Goal: Transaction & Acquisition: Download file/media

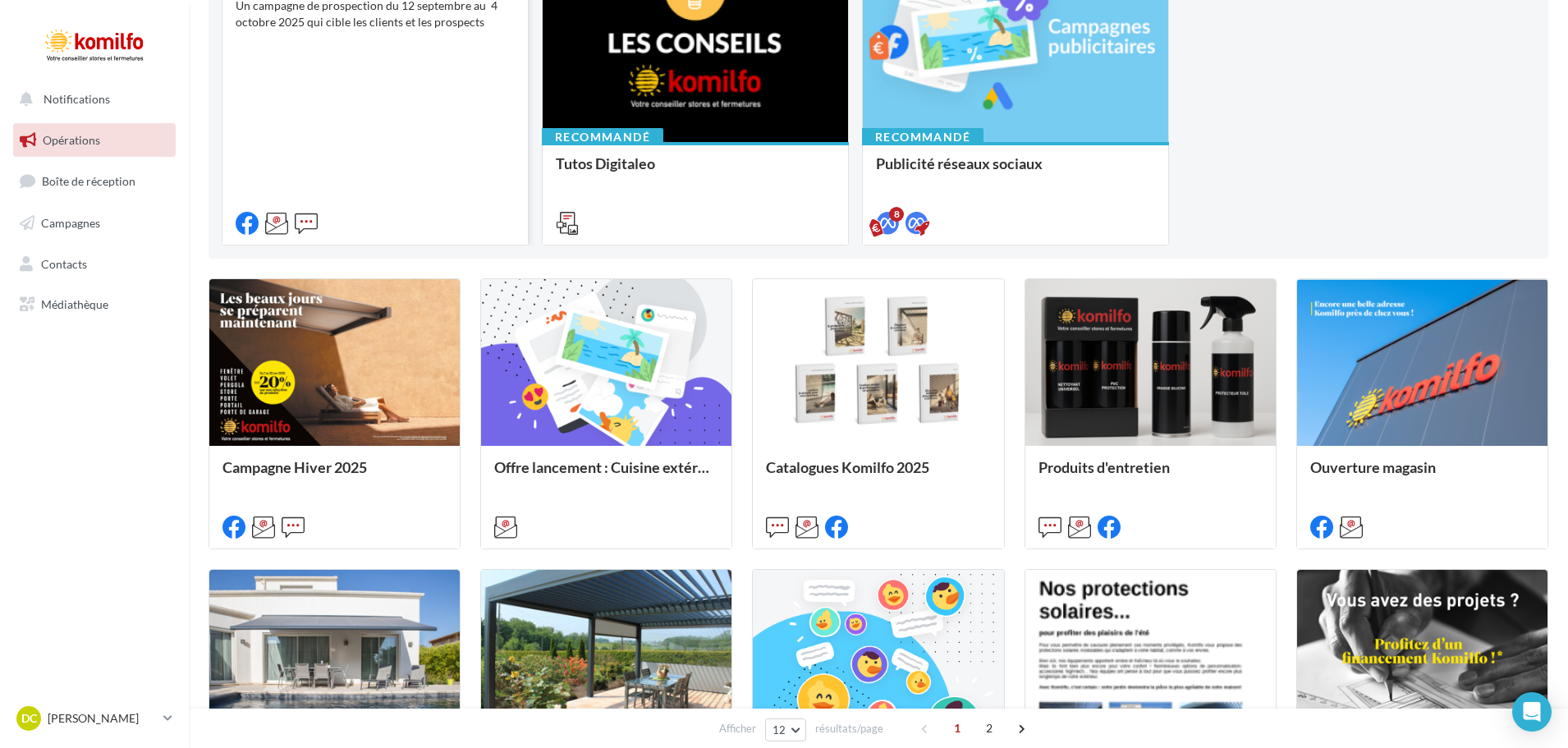
scroll to position [82, 0]
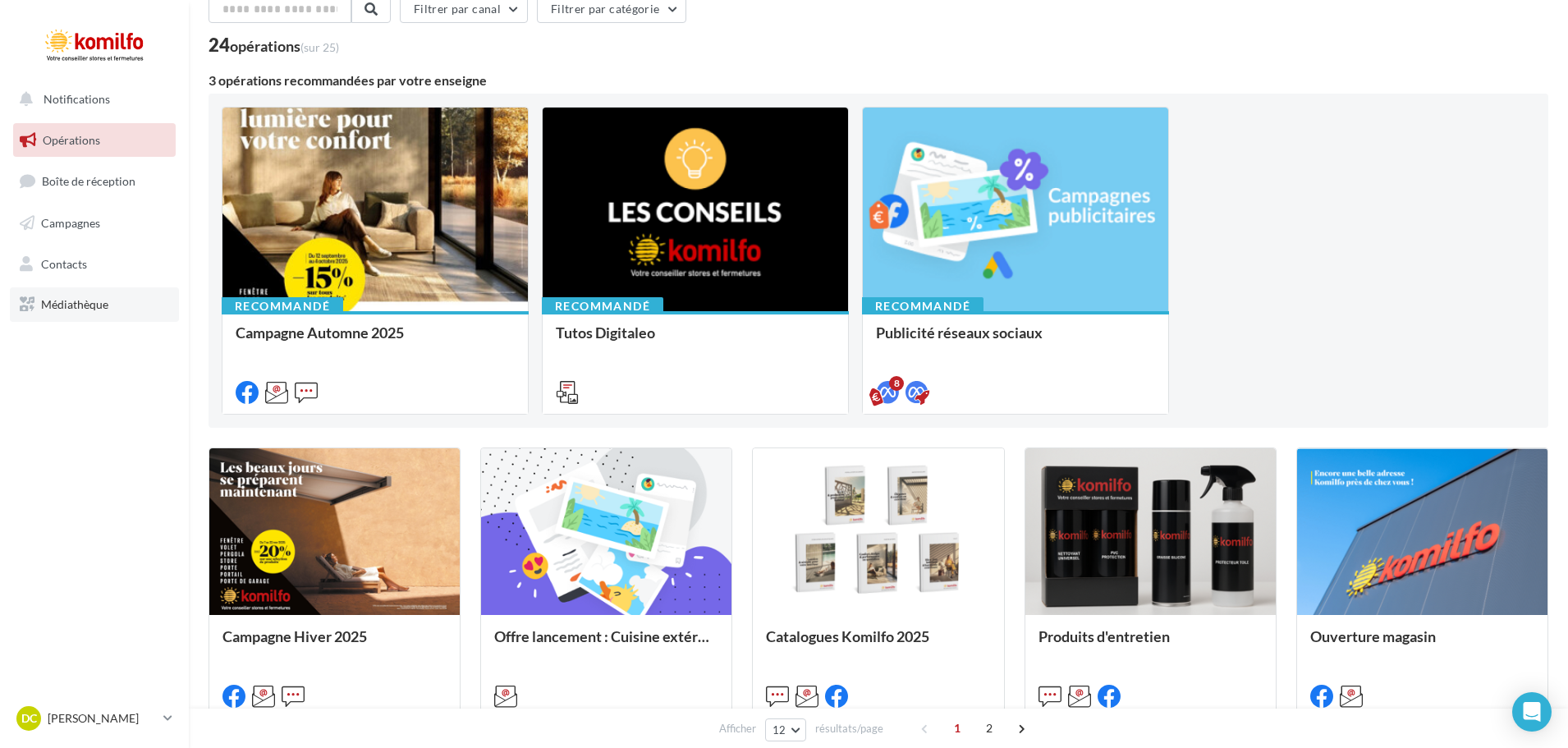
click at [76, 300] on span "Médiathèque" at bounding box center [75, 304] width 67 height 14
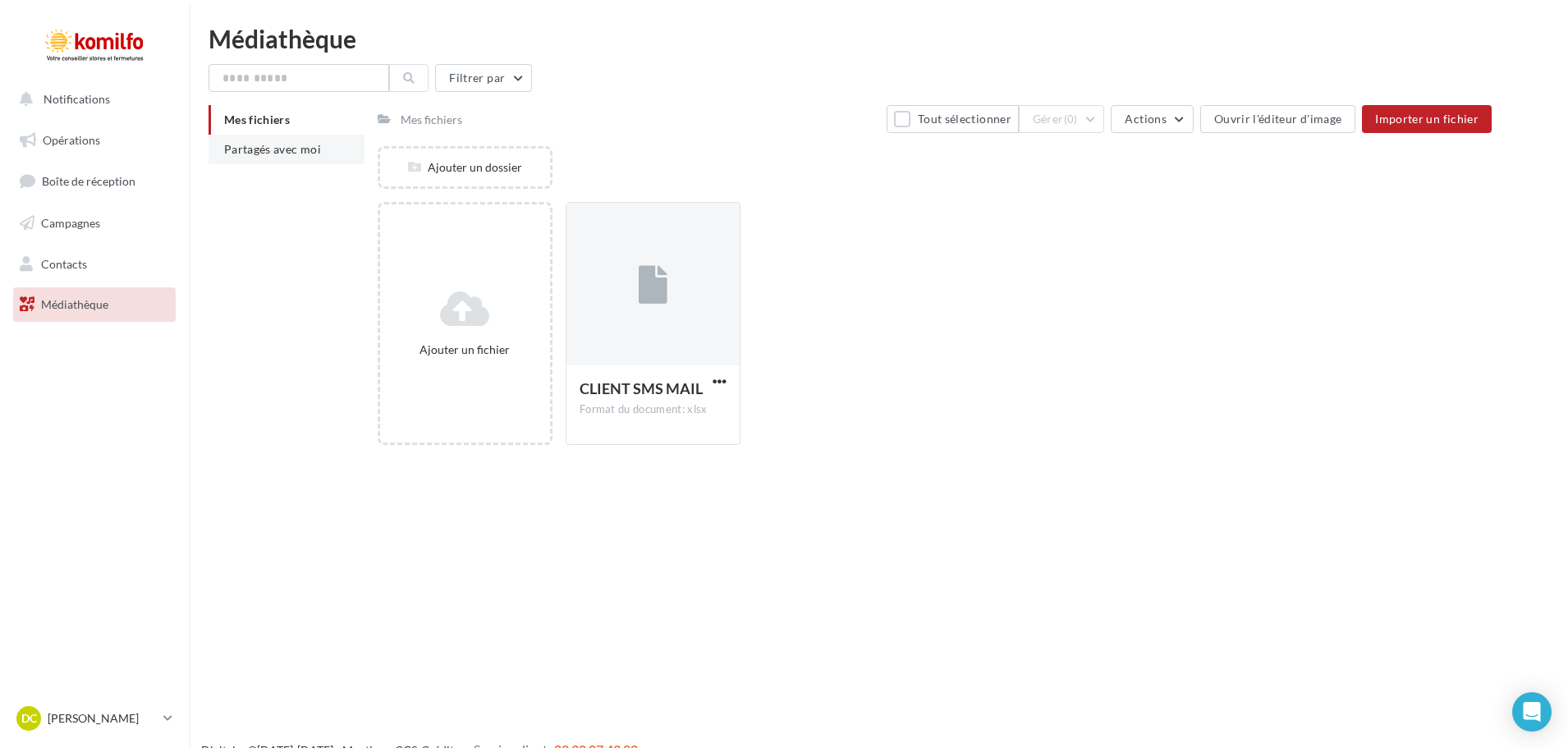
click at [269, 136] on li "Partagés avec moi" at bounding box center [286, 149] width 156 height 30
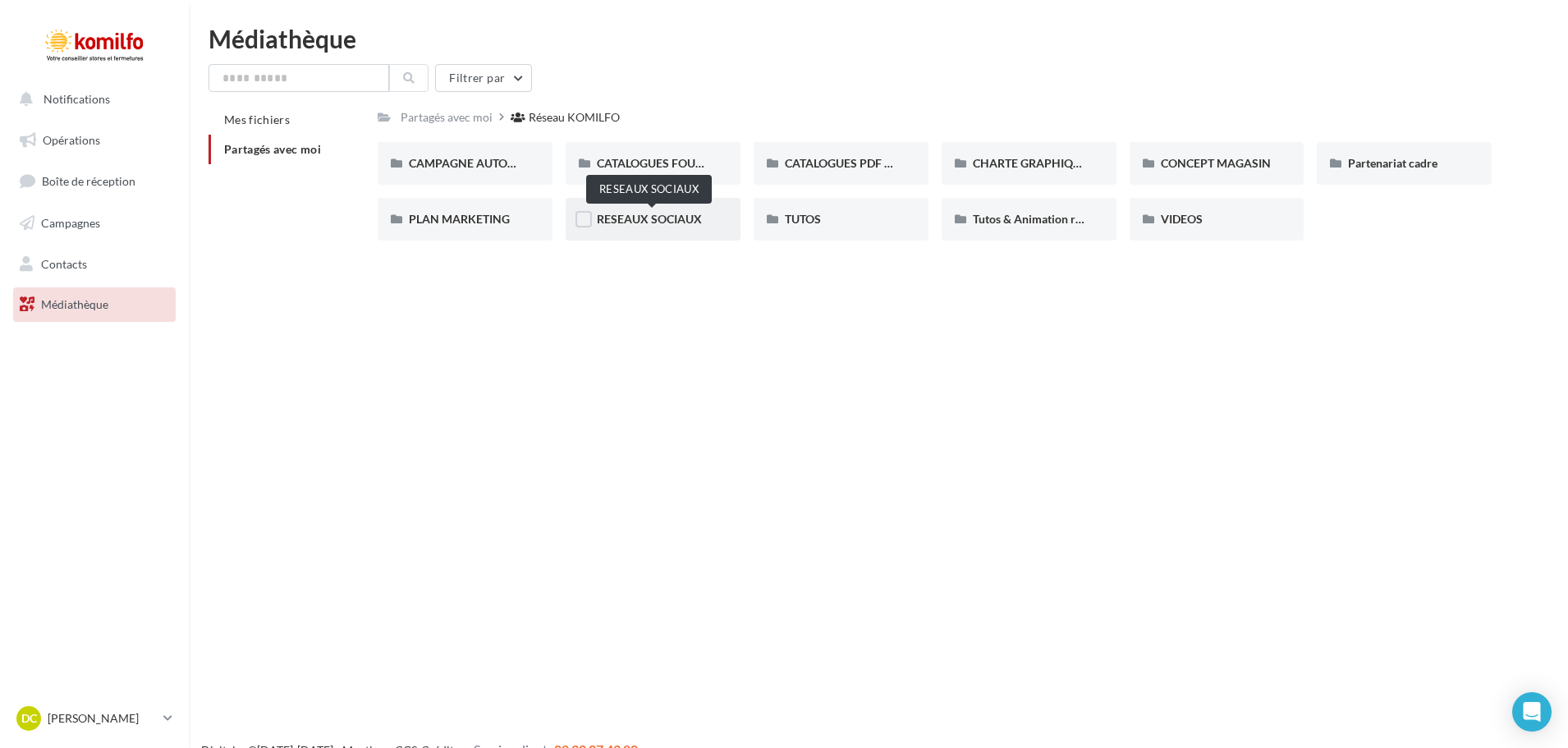
click at [640, 218] on span "RESEAUX SOCIAUX" at bounding box center [649, 219] width 105 height 14
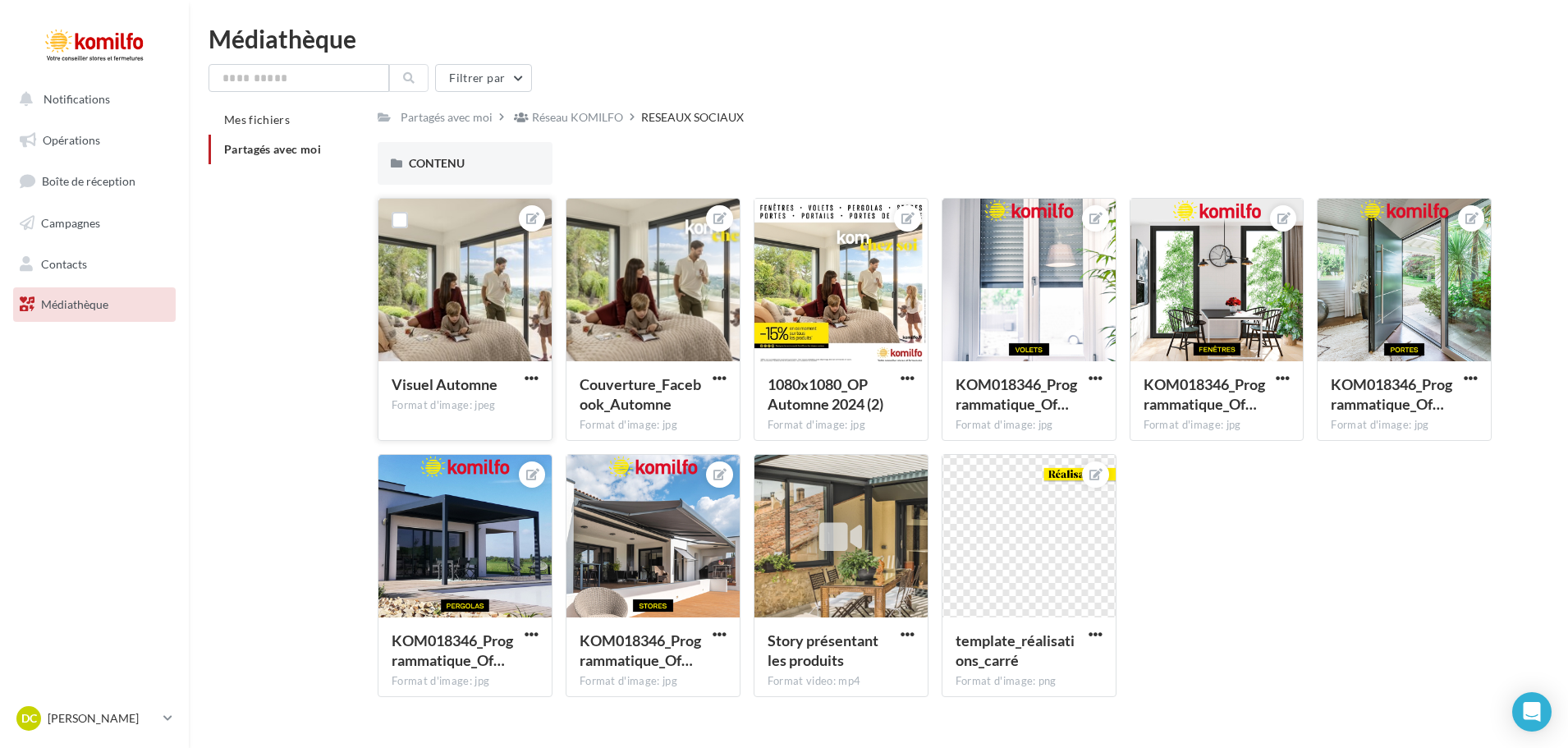
click at [449, 326] on div at bounding box center [465, 280] width 174 height 164
click at [532, 378] on span "button" at bounding box center [531, 378] width 14 height 14
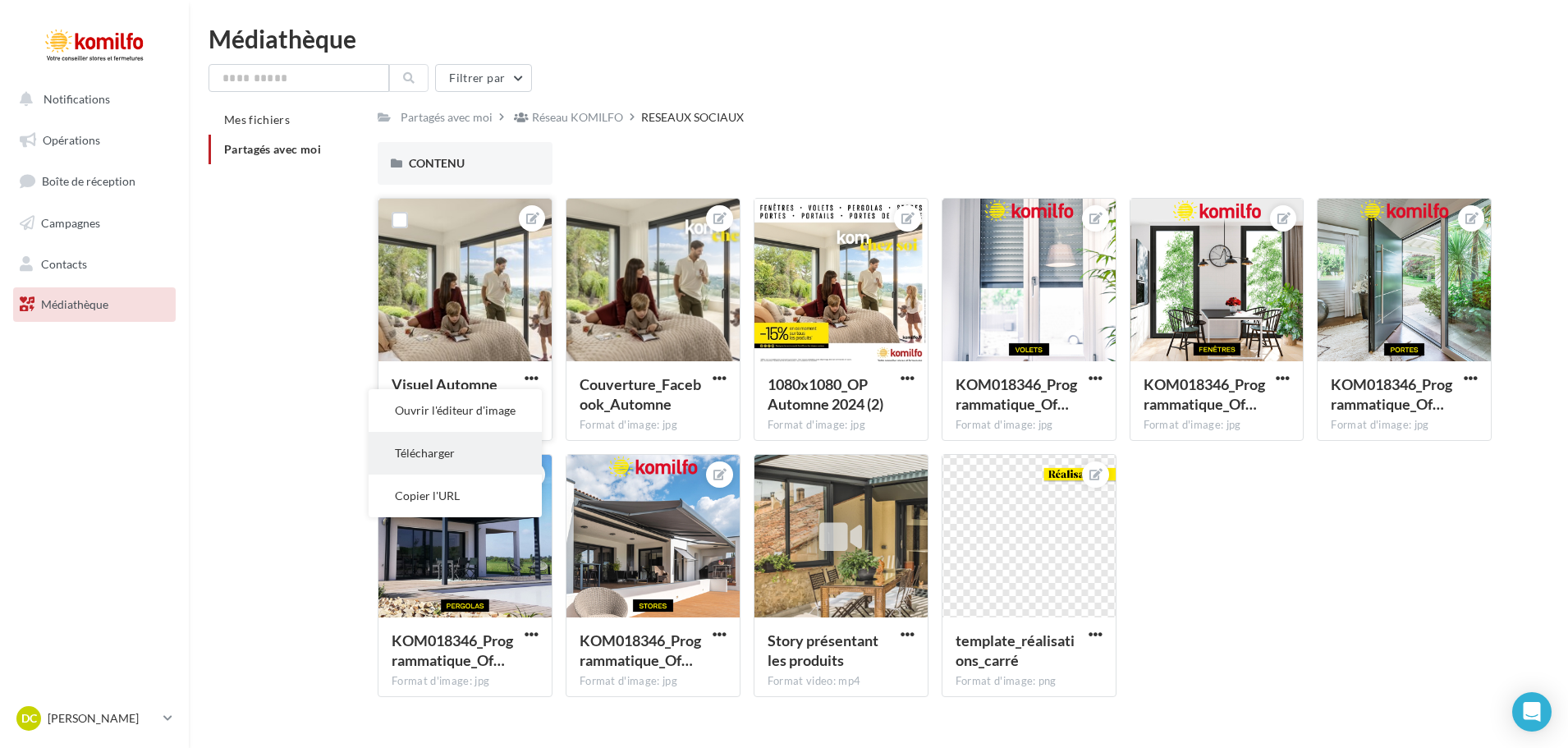
click at [424, 459] on button "Télécharger" at bounding box center [455, 453] width 174 height 43
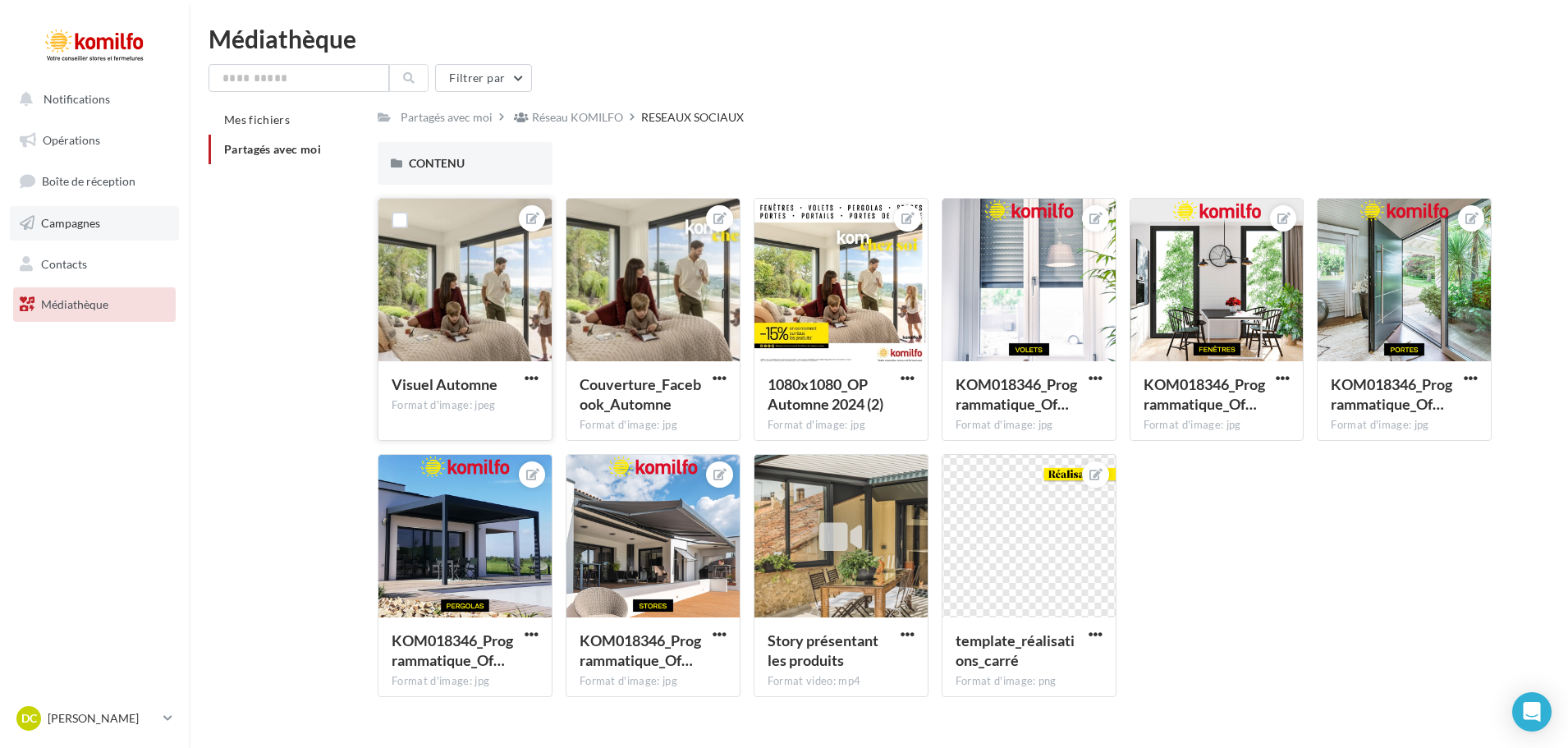
click at [80, 233] on link "Campagnes" at bounding box center [94, 223] width 169 height 35
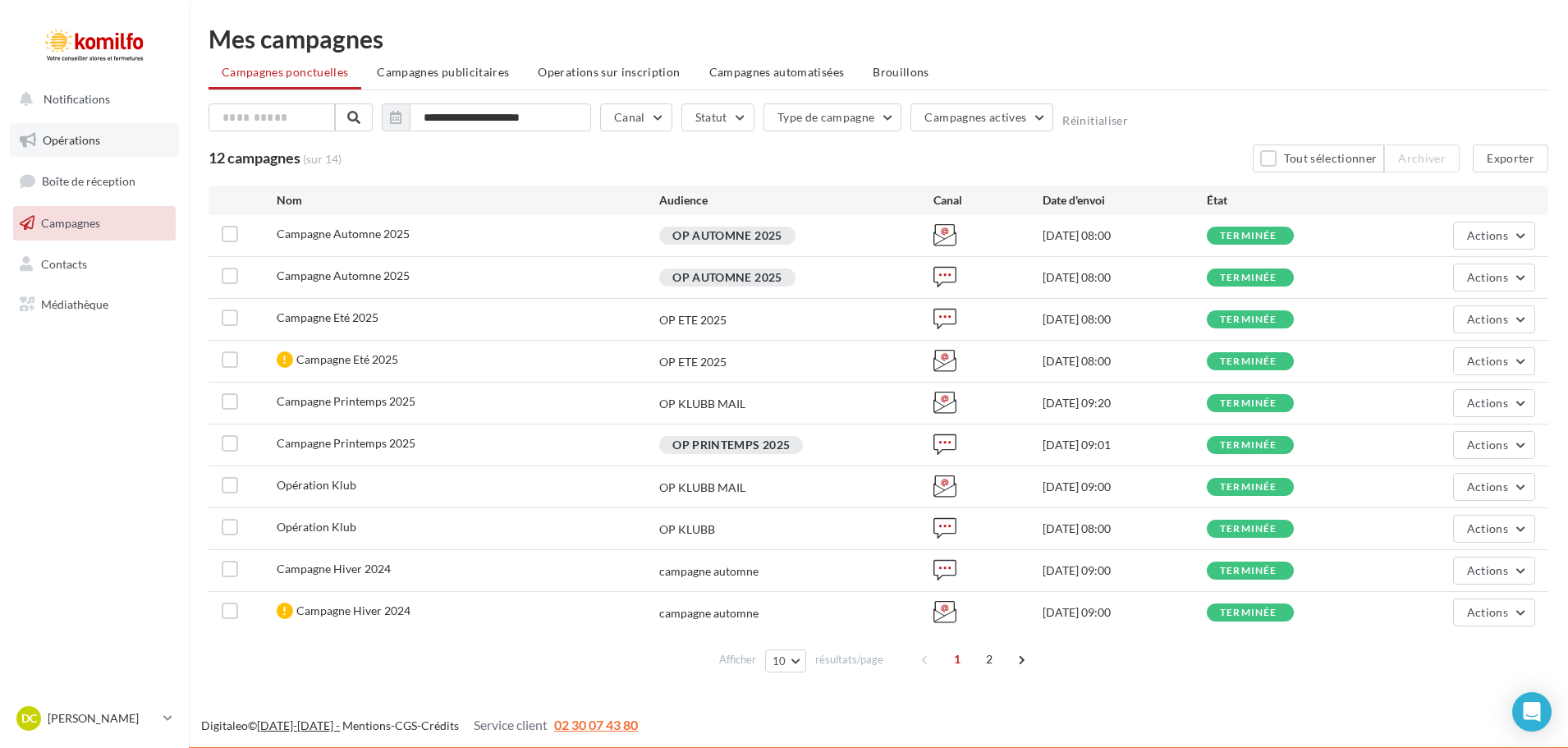
click at [94, 142] on span "Opérations" at bounding box center [72, 140] width 58 height 14
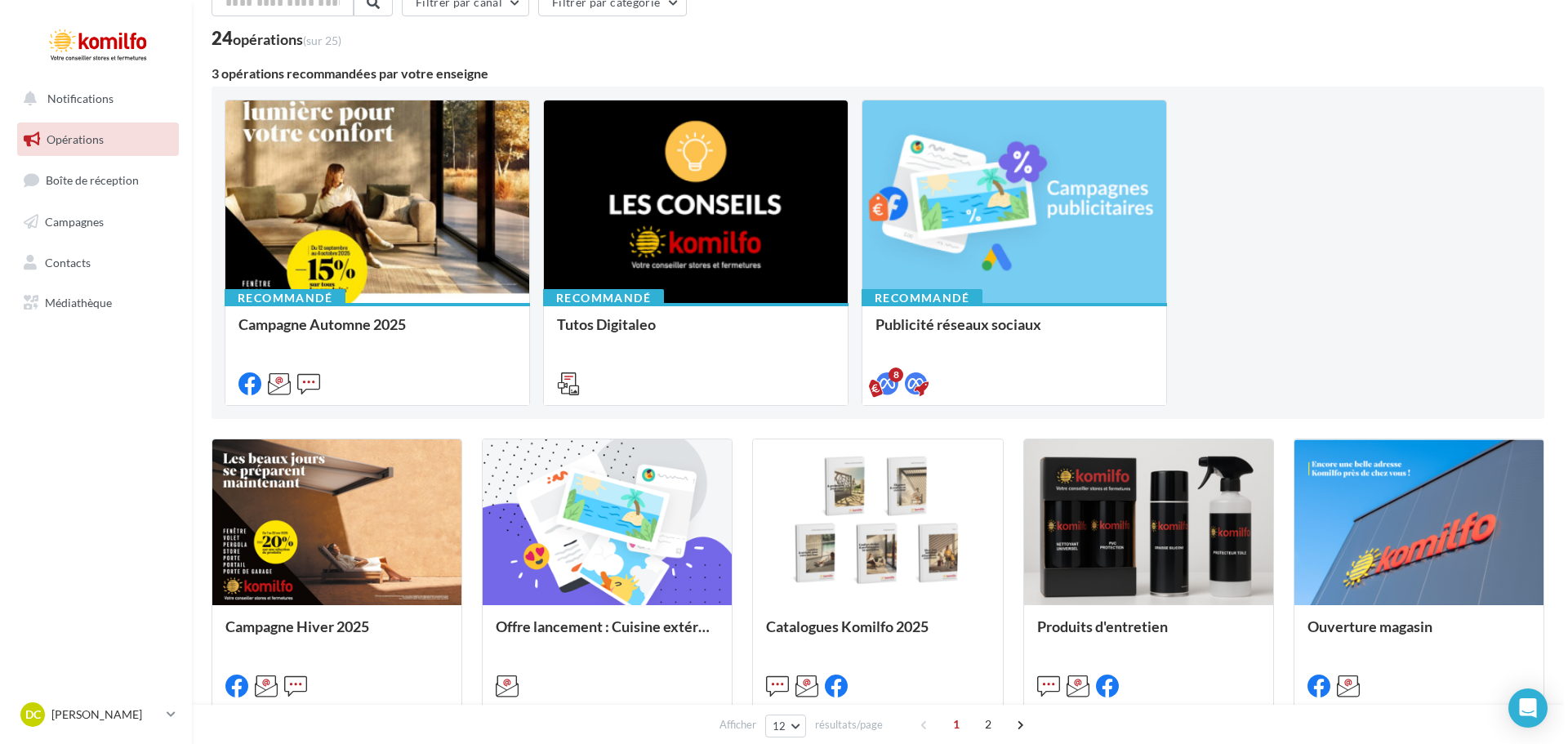
scroll to position [82, 0]
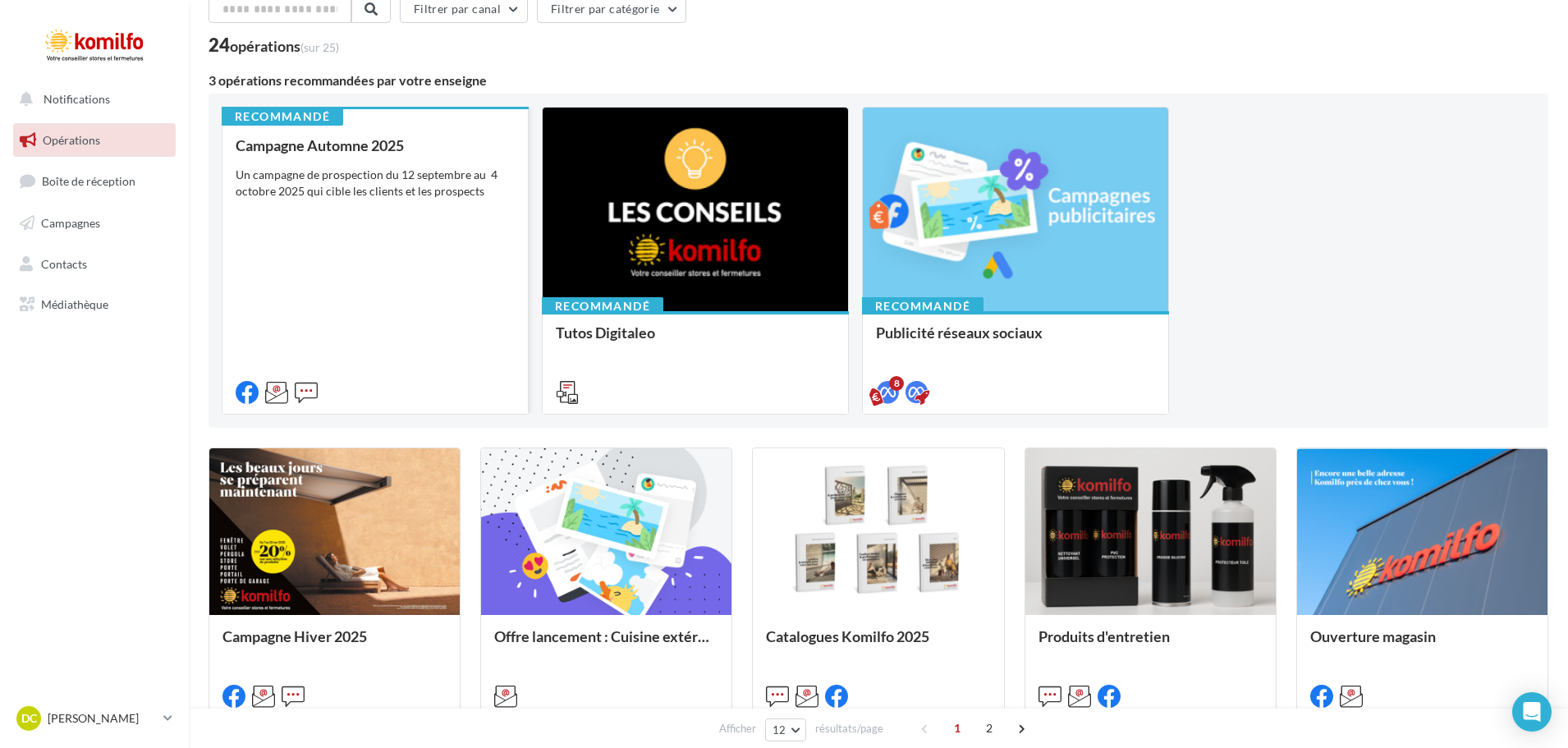
click at [415, 266] on div "Campagne Automne 2025 Un campagne de prospection du [DATE] au [DATE] qui cible …" at bounding box center [375, 268] width 279 height 262
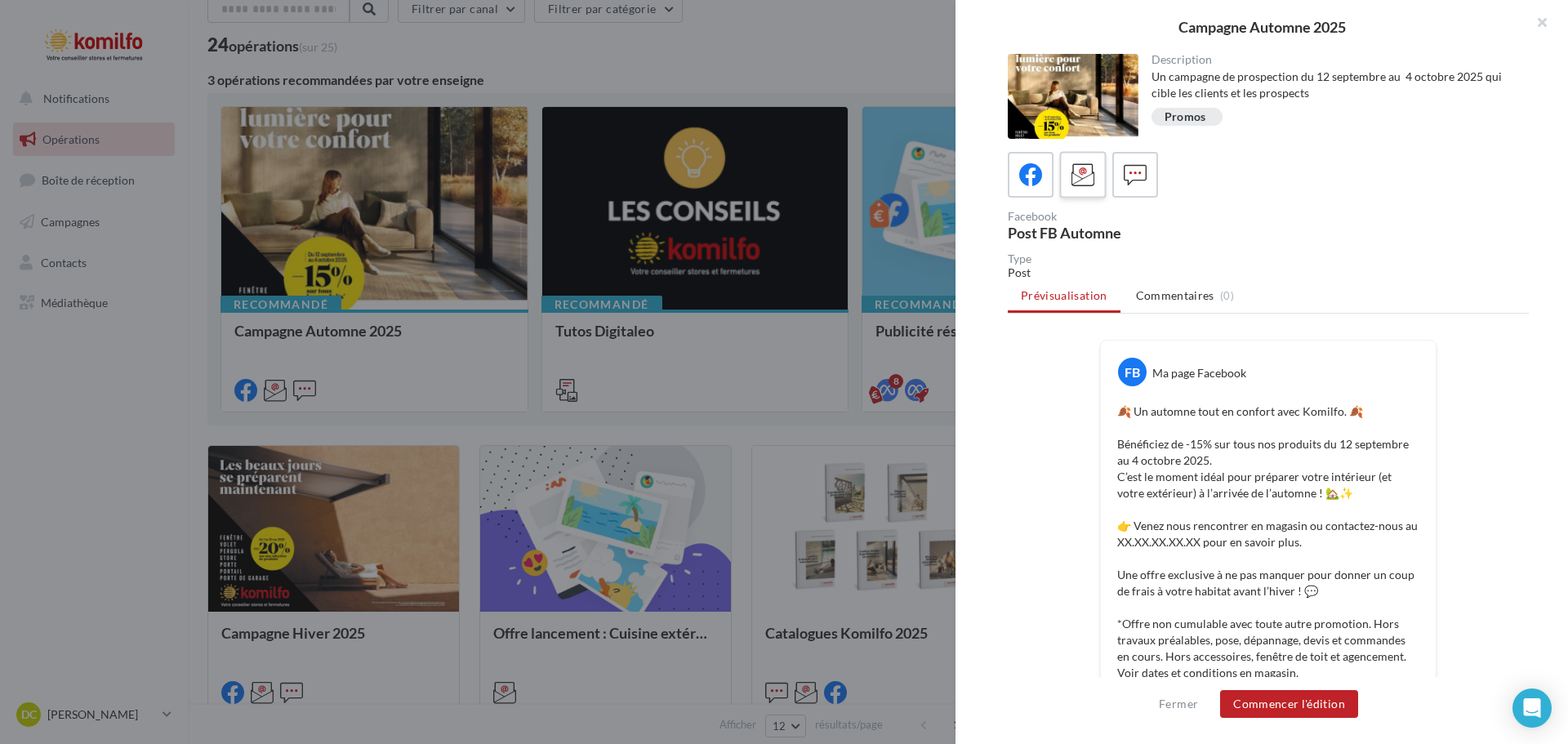
click at [1085, 180] on icon at bounding box center [1083, 175] width 24 height 24
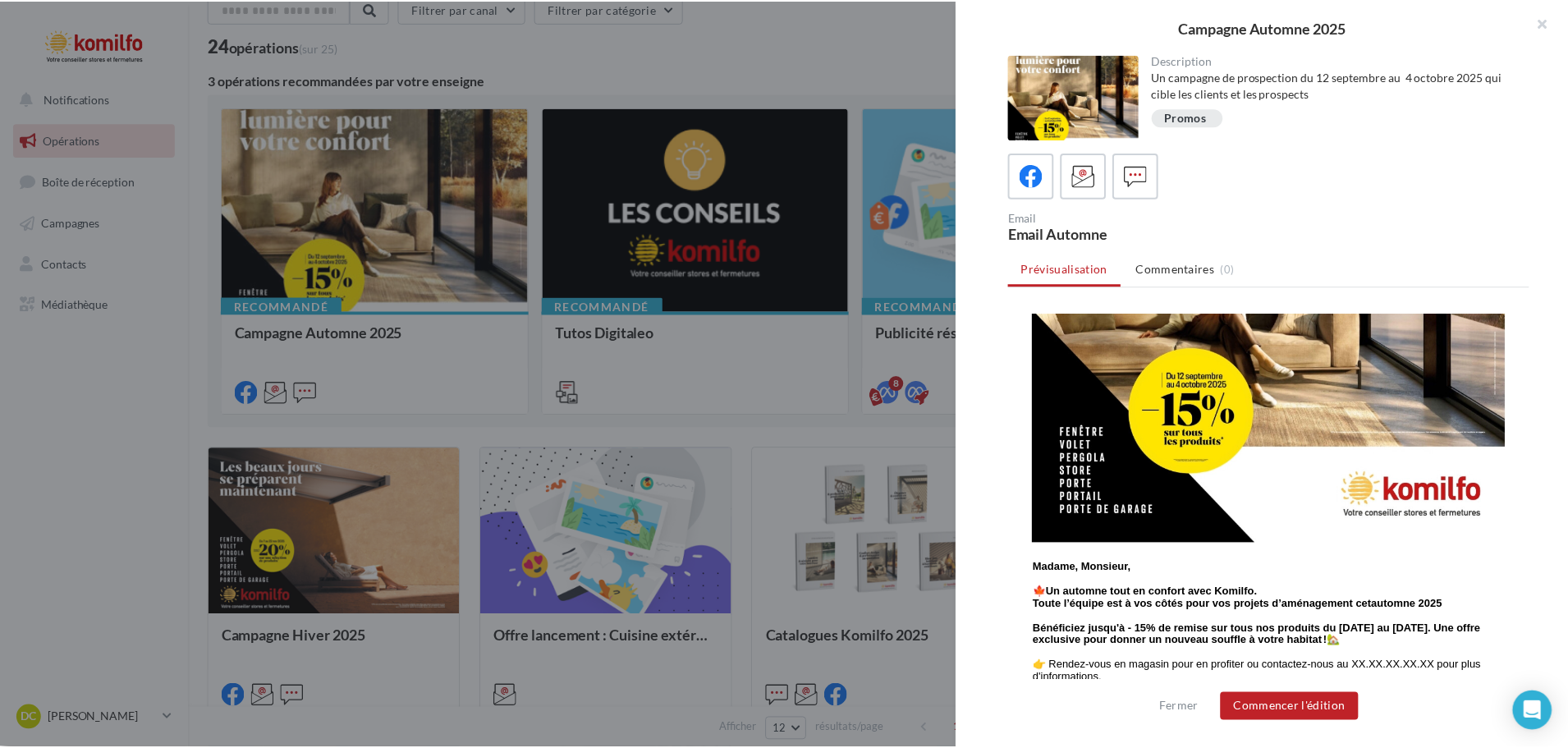
scroll to position [246, 0]
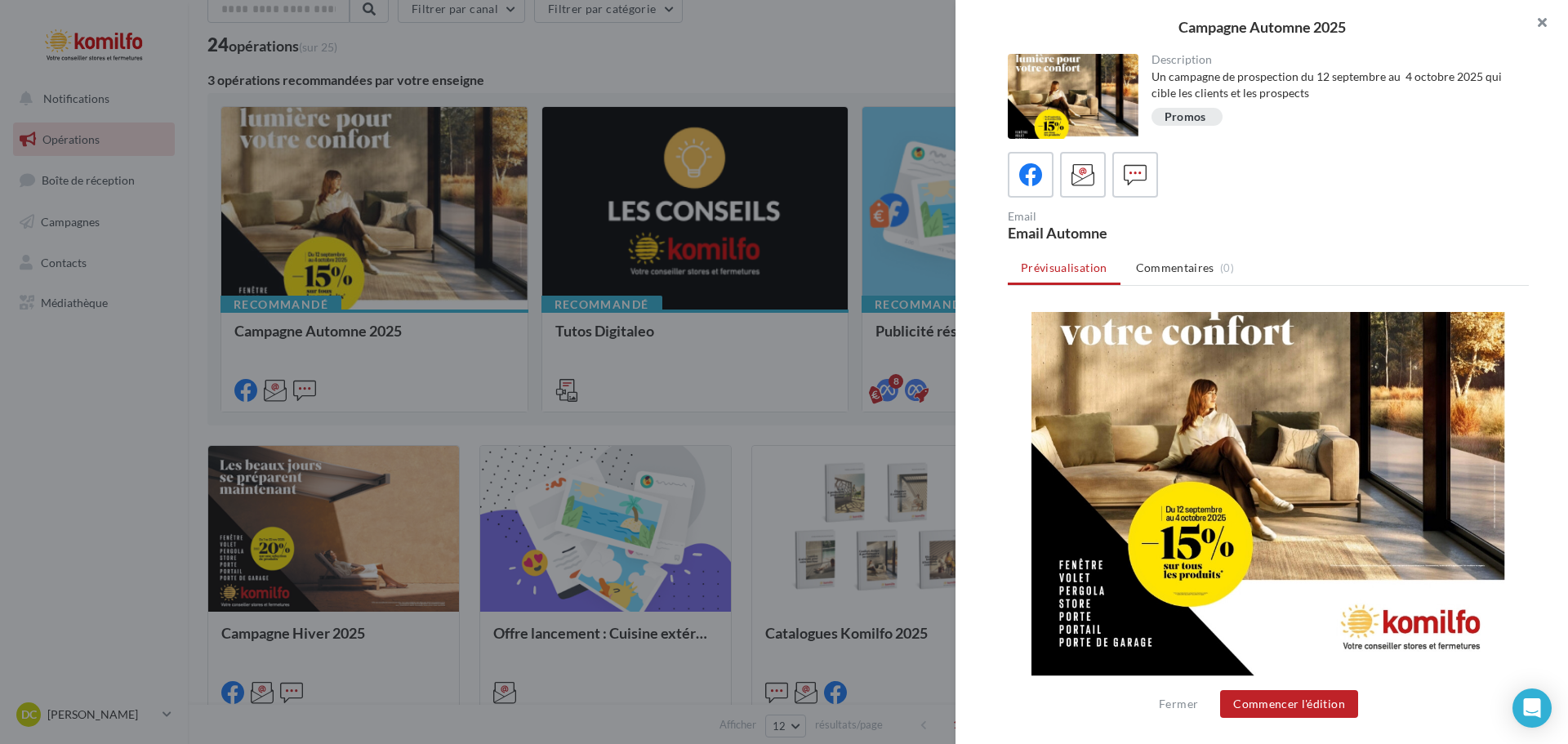
click at [1544, 22] on button "button" at bounding box center [1535, 24] width 65 height 49
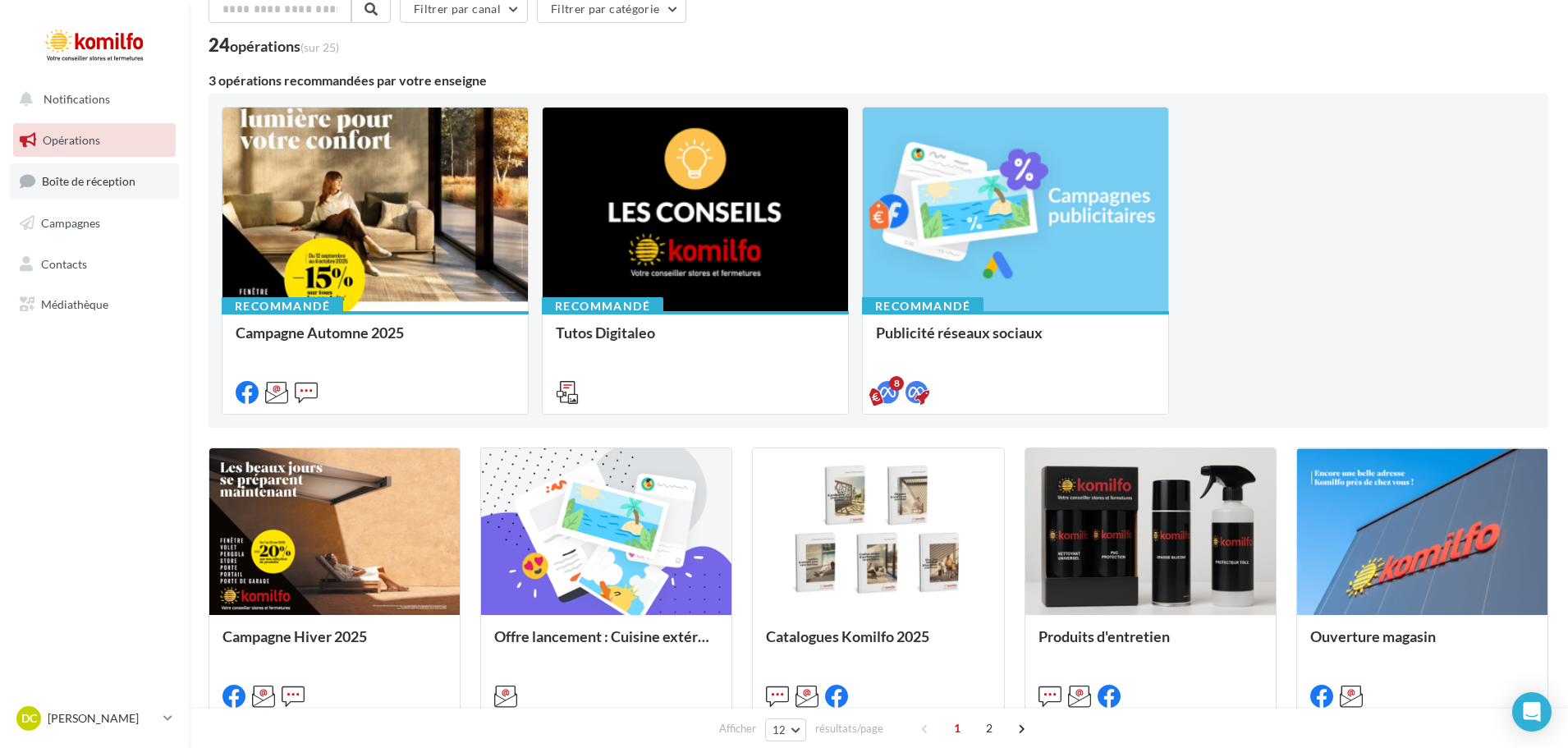
click at [67, 177] on span "Boîte de réception" at bounding box center [89, 181] width 94 height 14
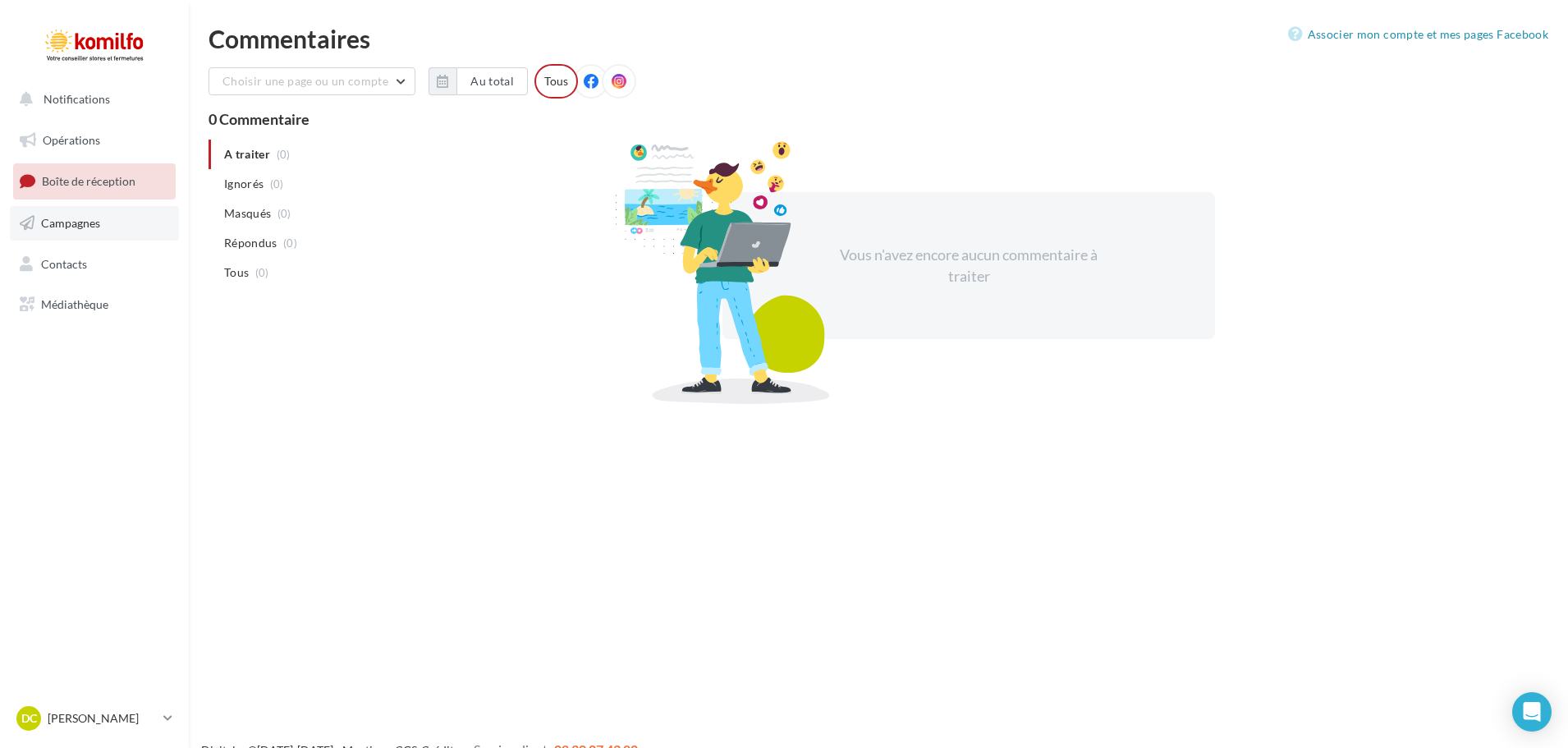
click at [67, 214] on link "Campagnes" at bounding box center [94, 223] width 169 height 35
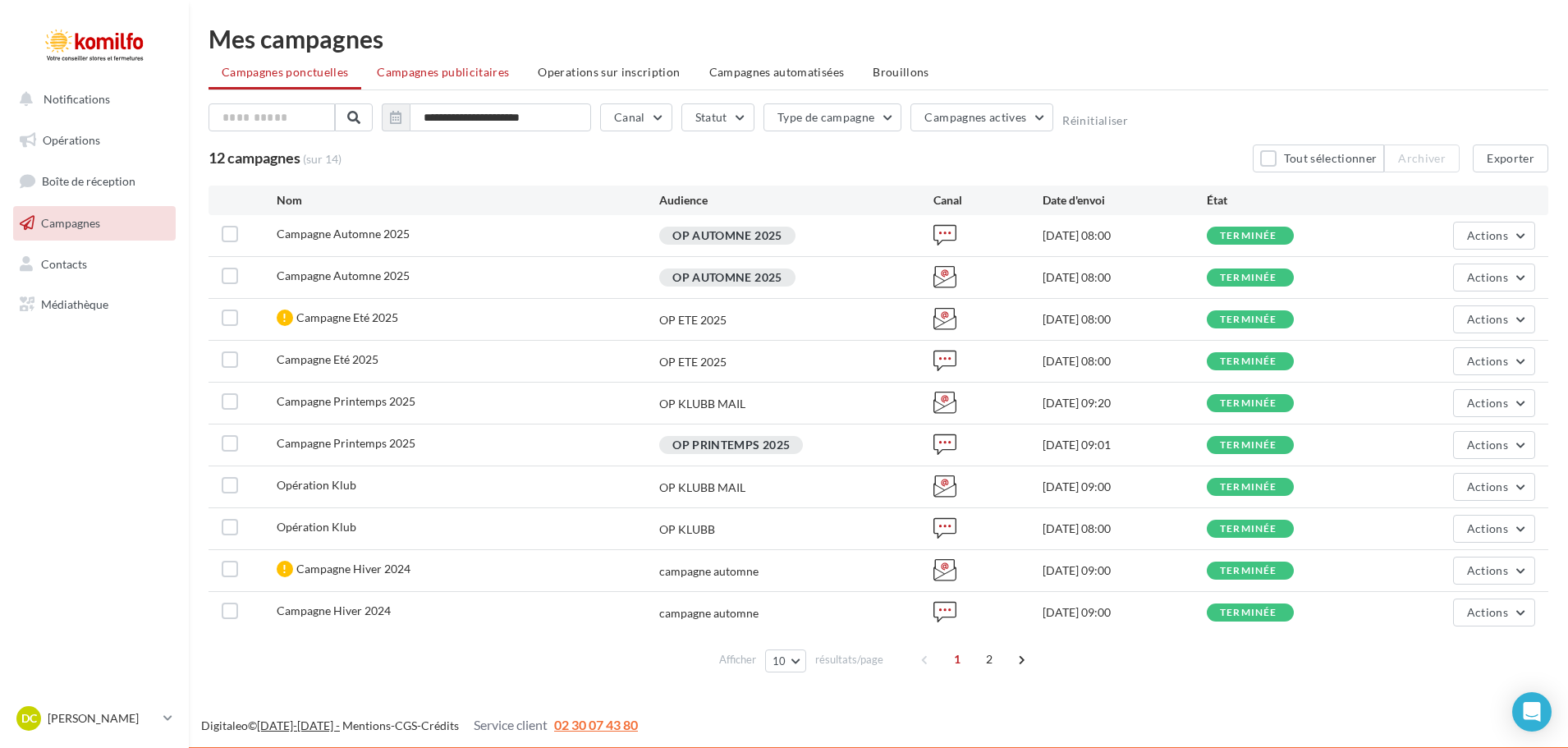
click at [450, 71] on span "Campagnes publicitaires" at bounding box center [443, 72] width 132 height 14
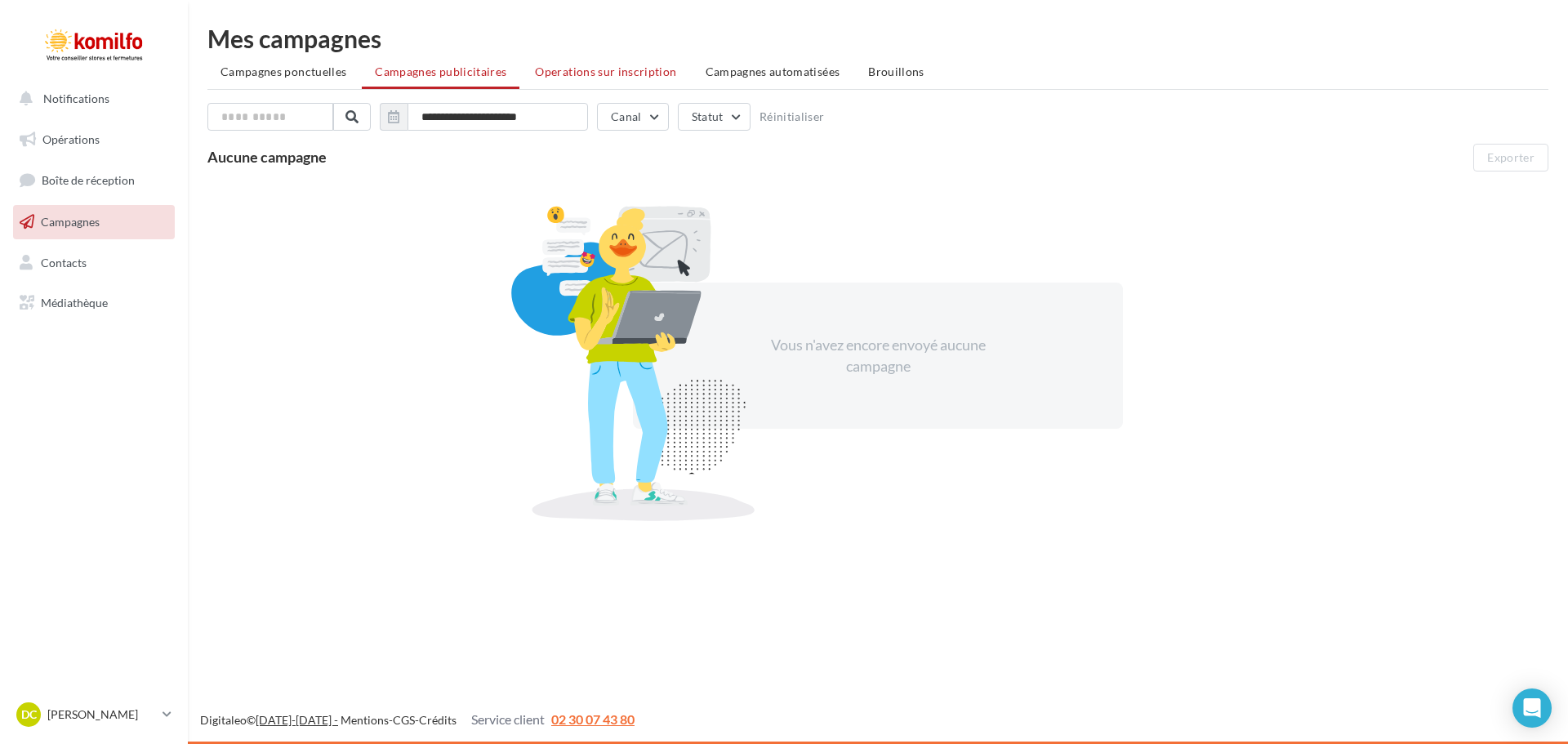
click at [599, 73] on span "Operations sur inscription" at bounding box center [606, 72] width 141 height 14
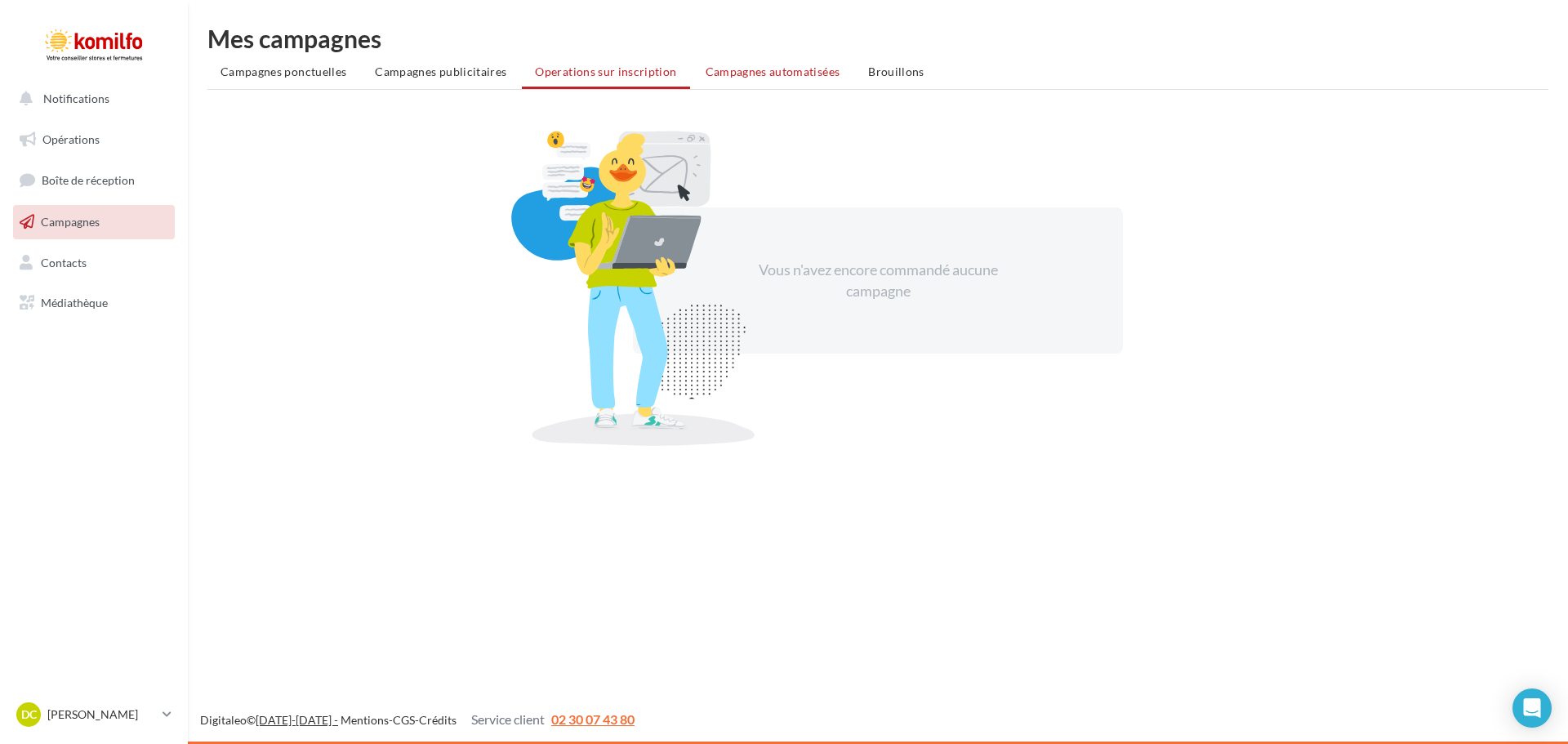
click at [739, 71] on span "Campagnes automatisées" at bounding box center [773, 72] width 134 height 14
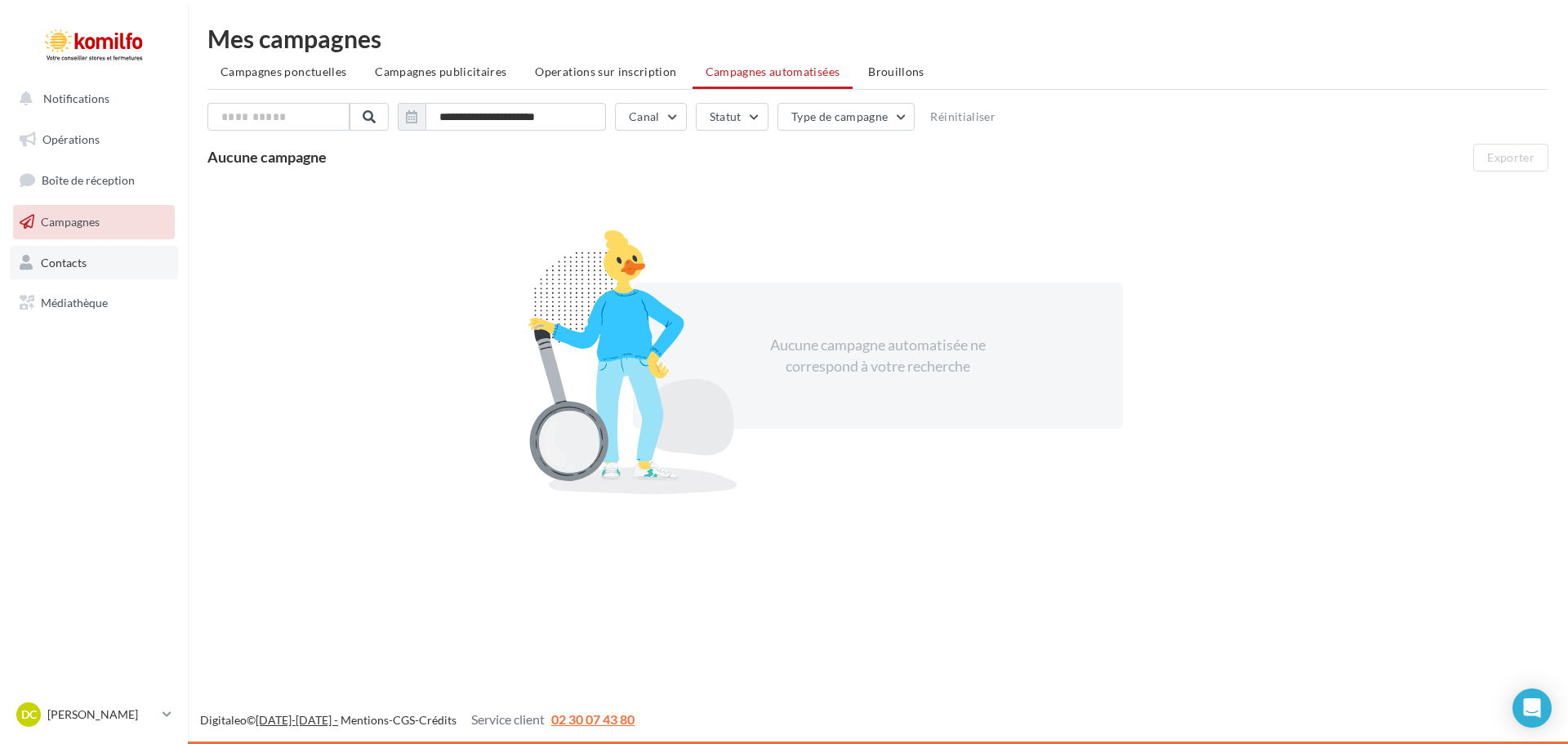
click at [83, 266] on span "Contacts" at bounding box center [64, 261] width 46 height 14
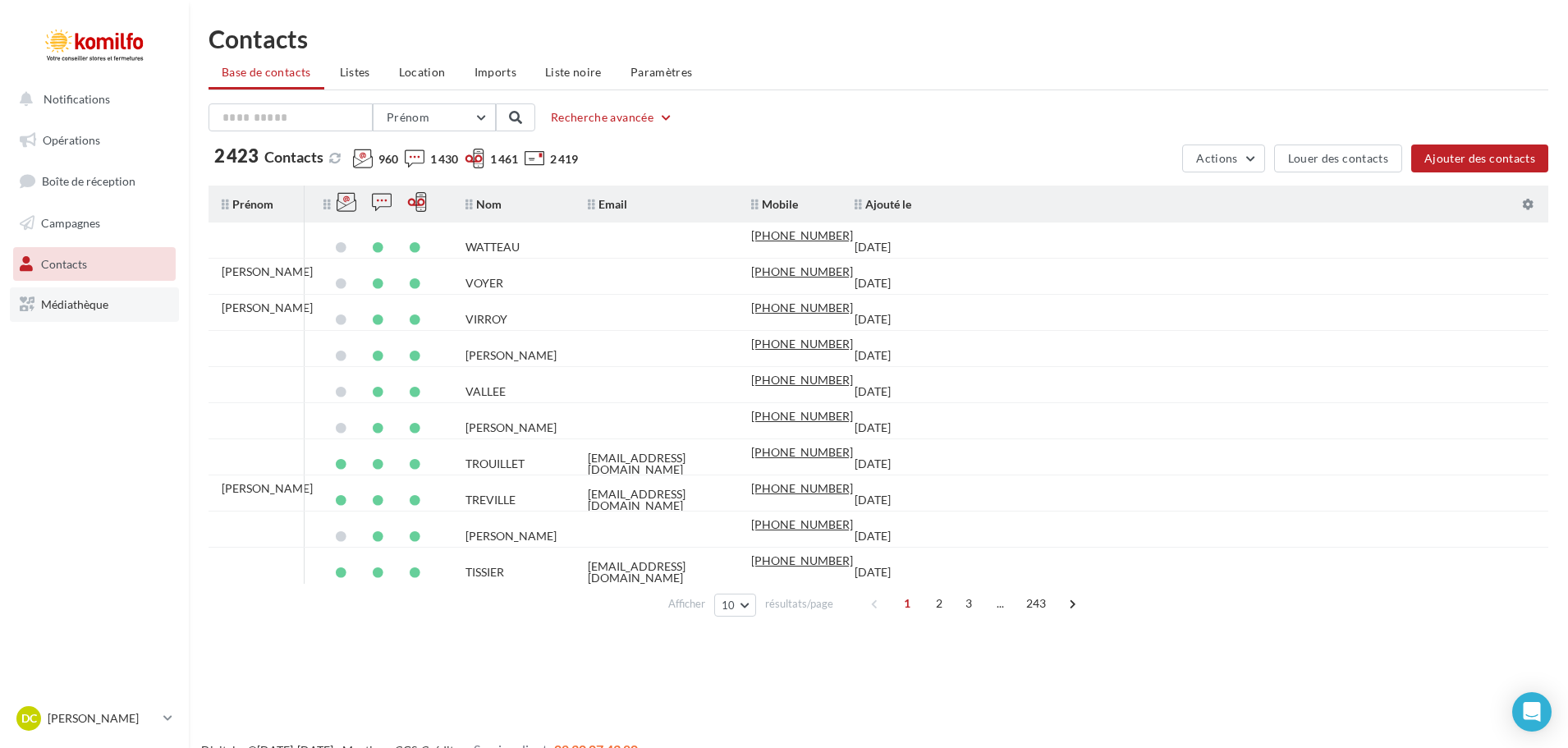
click at [65, 296] on link "Médiathèque" at bounding box center [94, 305] width 169 height 35
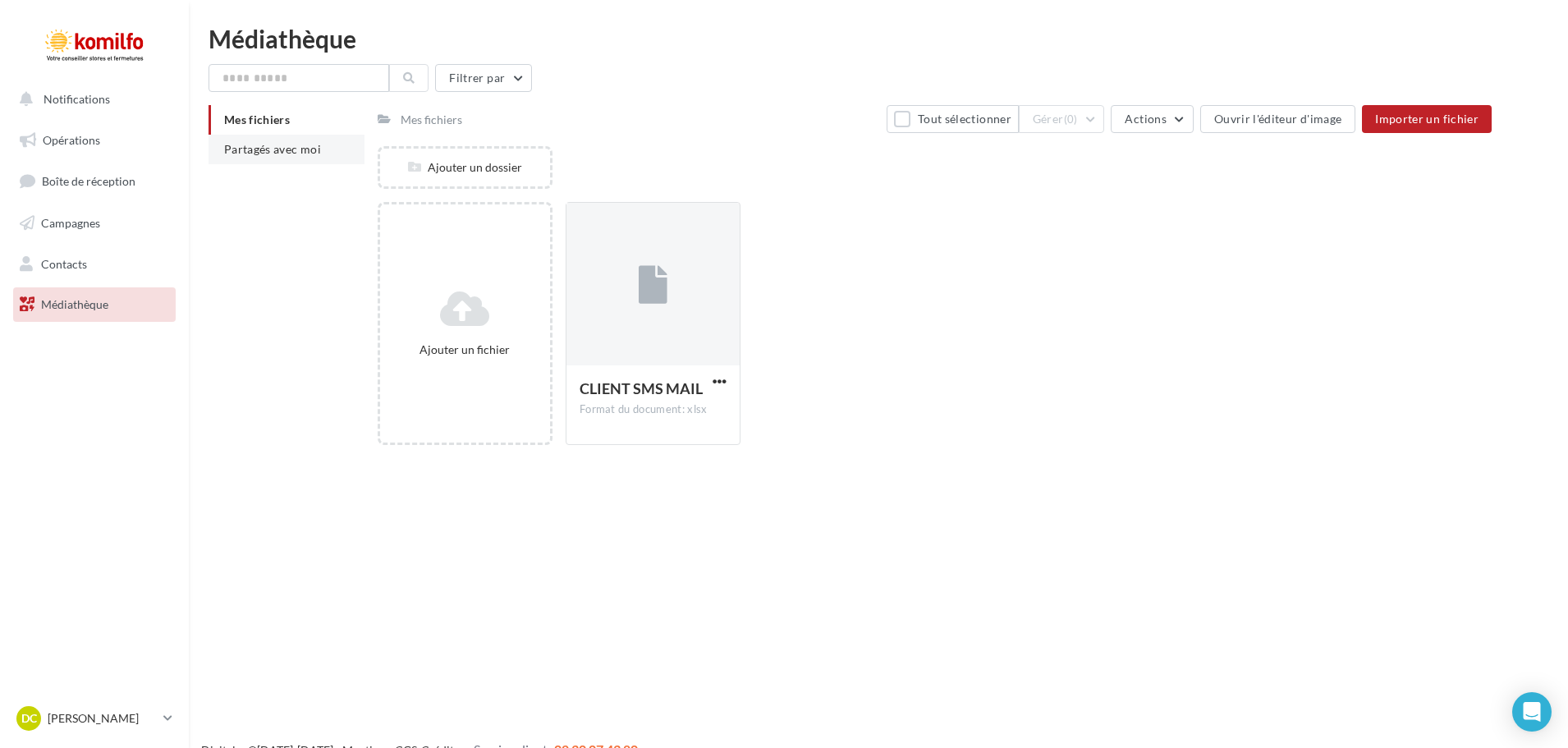
click at [280, 146] on span "Partagés avec moi" at bounding box center [272, 149] width 97 height 14
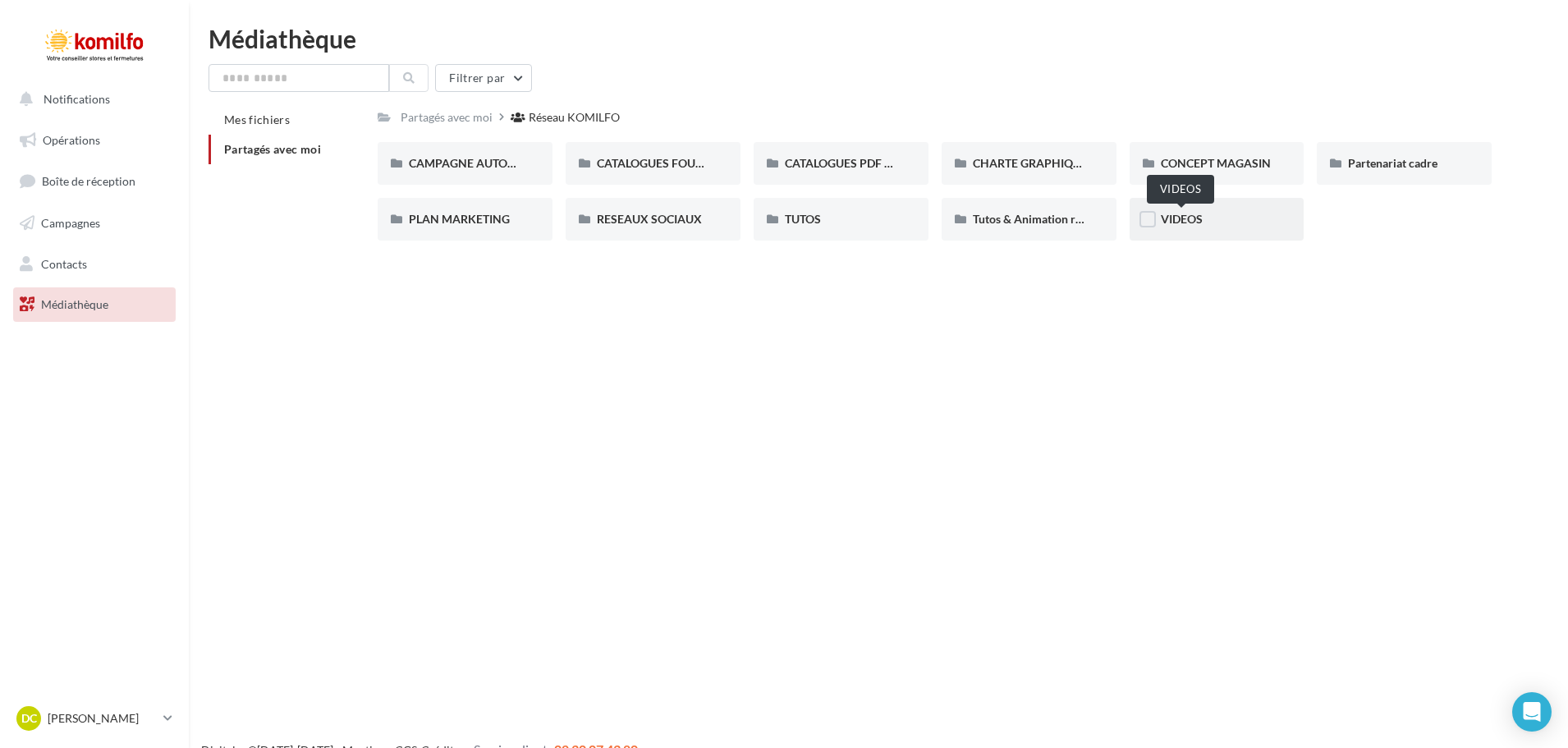
click at [1165, 217] on span "VIDEOS" at bounding box center [1182, 219] width 42 height 14
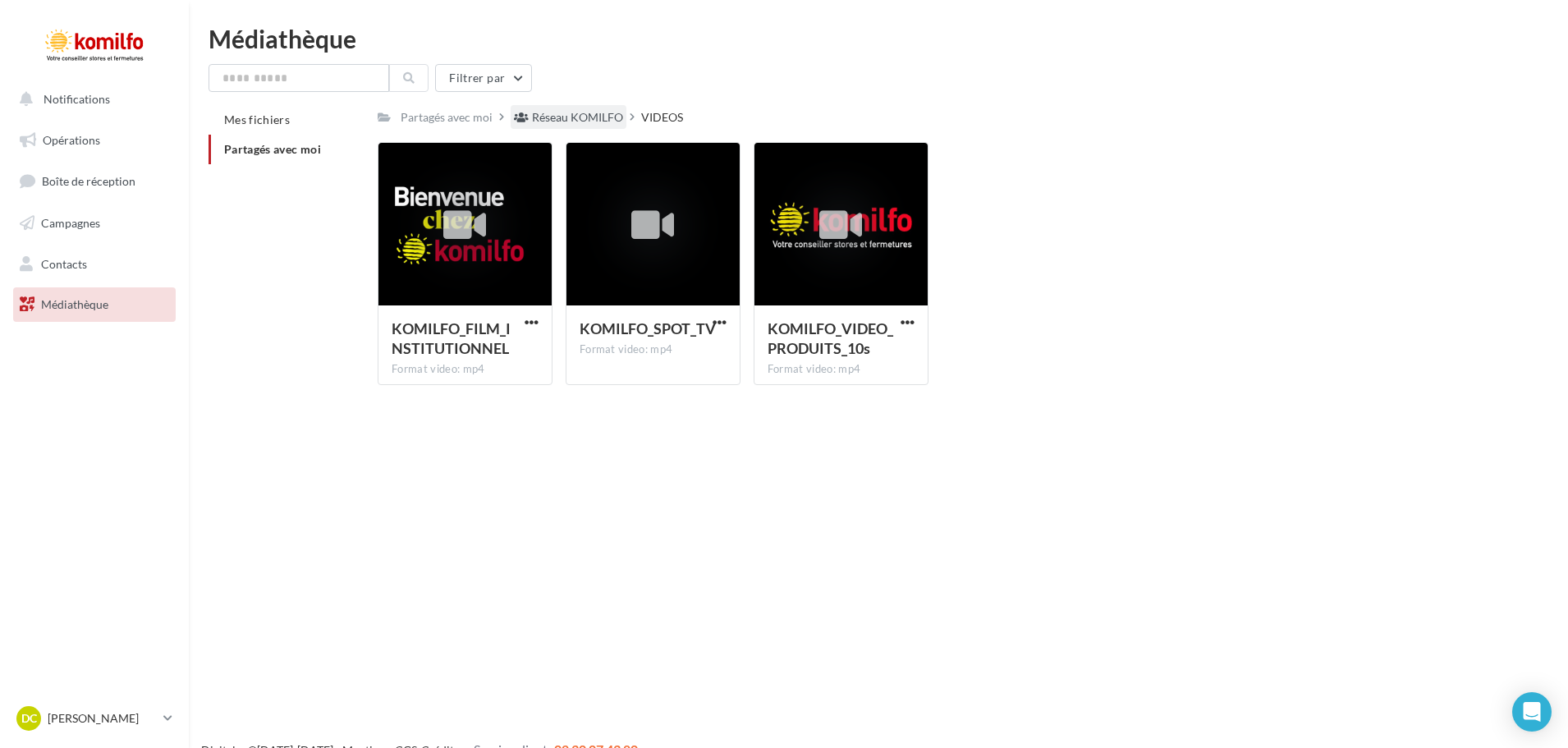
click at [603, 112] on div "Réseau KOMILFO" at bounding box center [577, 117] width 91 height 16
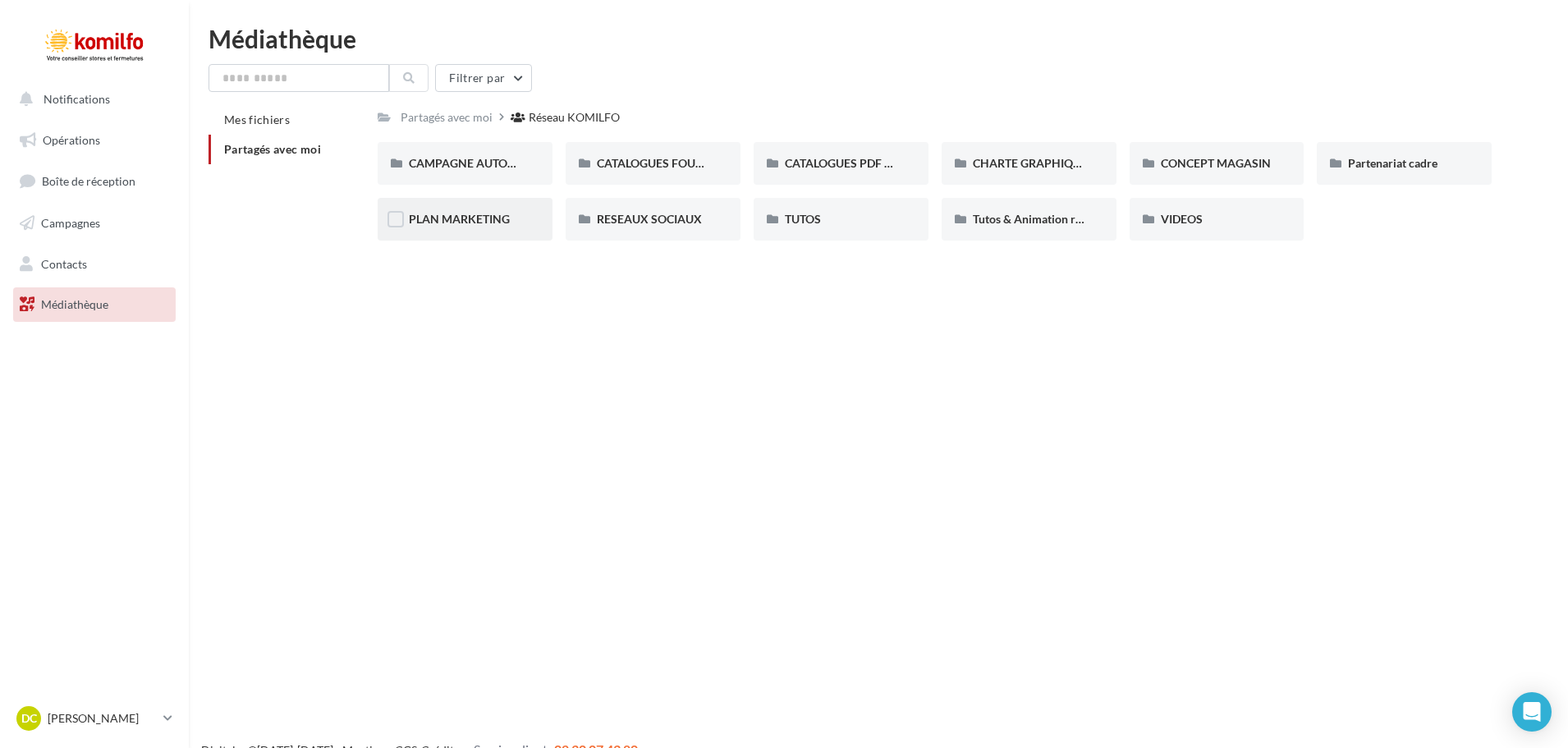
click at [466, 228] on div "PLAN MARKETING" at bounding box center [465, 219] width 175 height 43
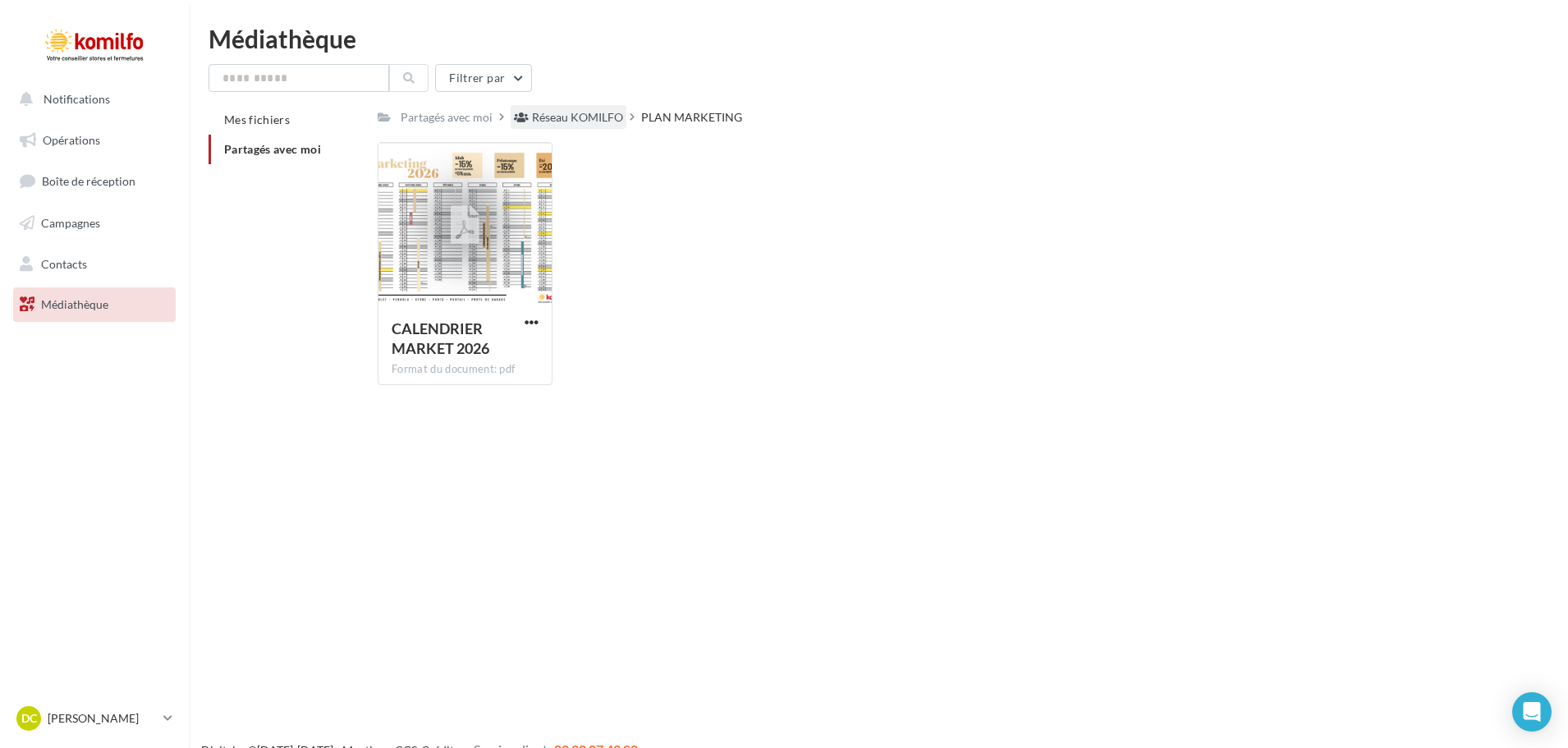
click at [573, 117] on div "Réseau KOMILFO" at bounding box center [577, 117] width 91 height 16
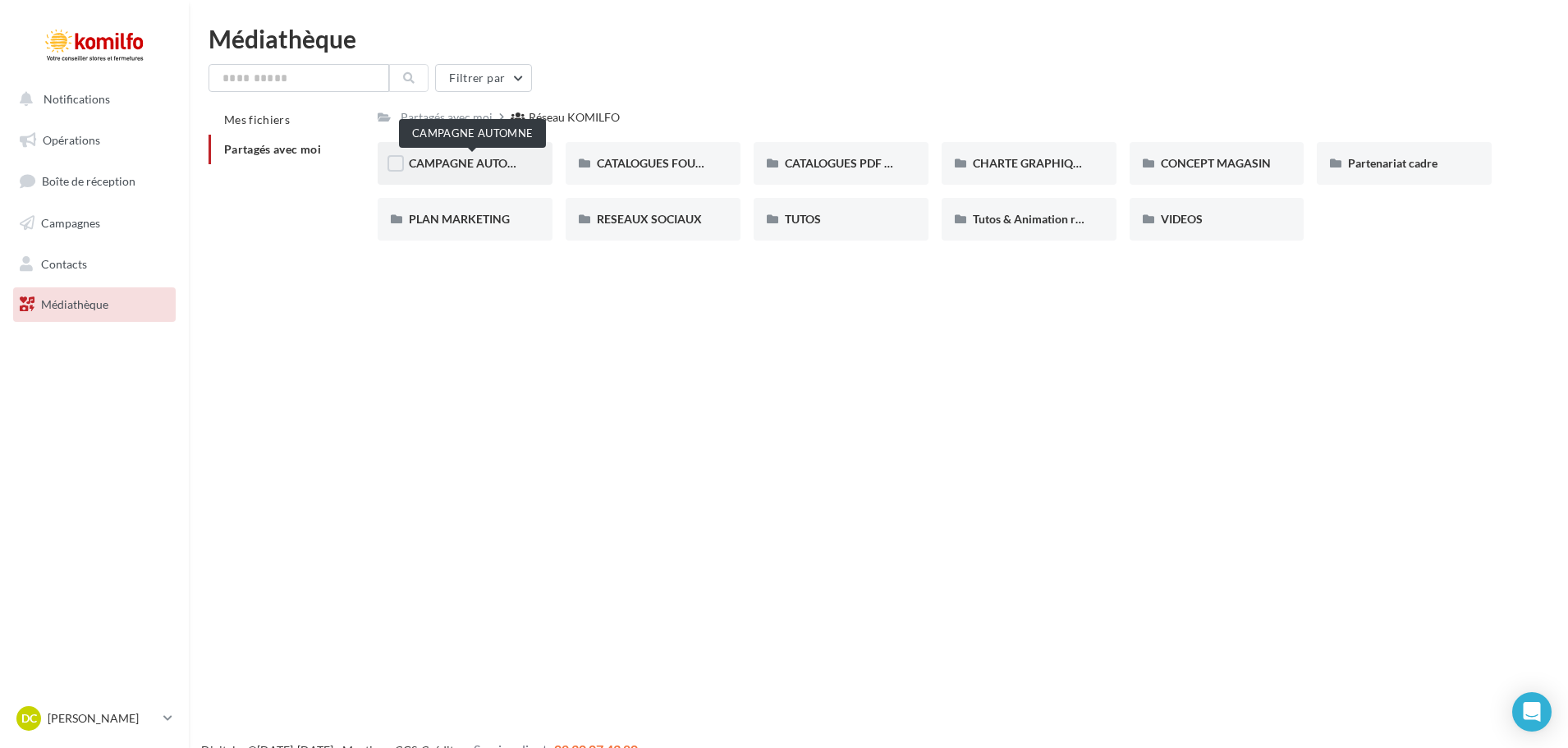
click at [453, 162] on span "CAMPAGNE AUTOMNE" at bounding box center [471, 163] width 125 height 14
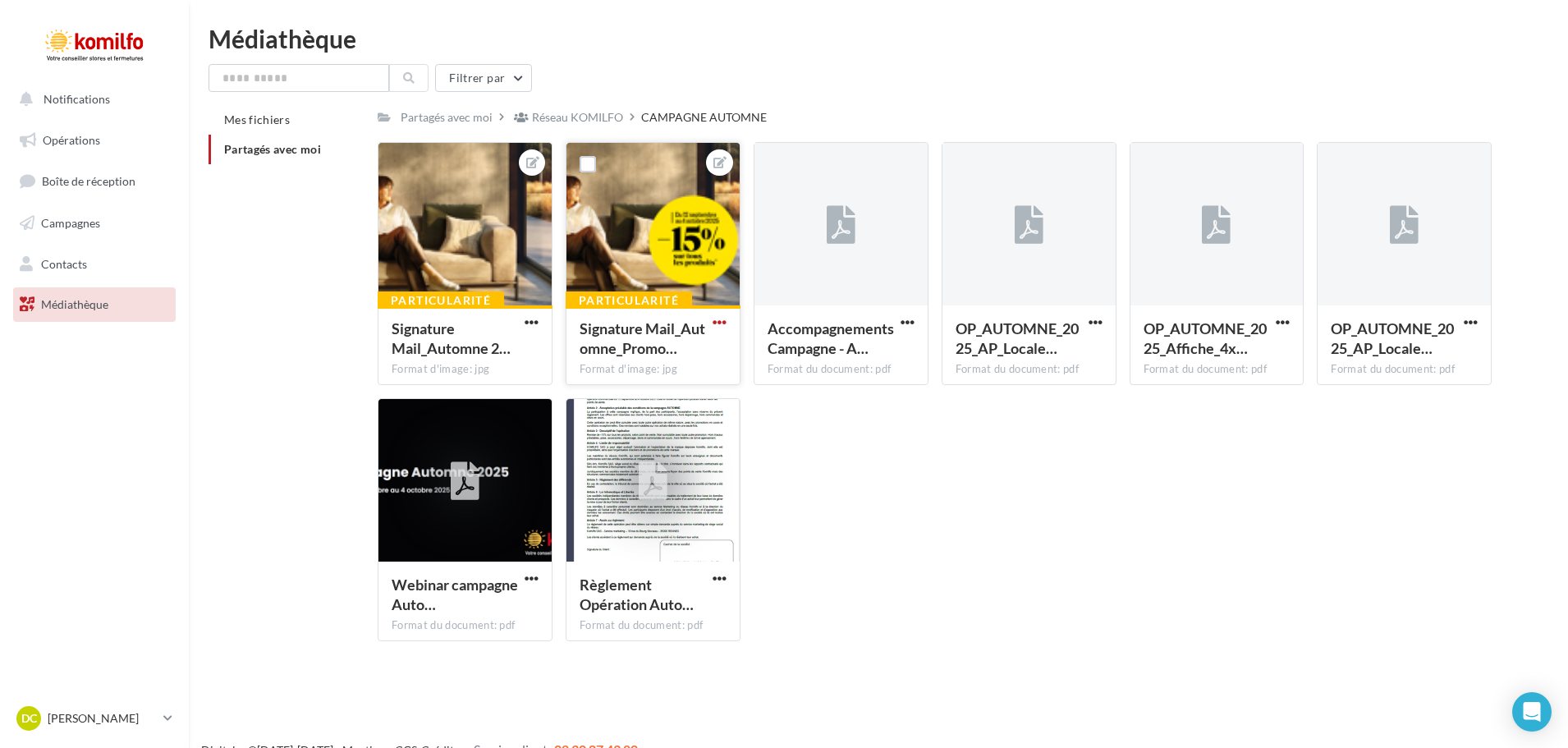
click at [722, 324] on span "button" at bounding box center [719, 322] width 14 height 14
click at [622, 400] on button "Télécharger" at bounding box center [644, 397] width 174 height 43
click at [535, 322] on span "button" at bounding box center [531, 322] width 14 height 14
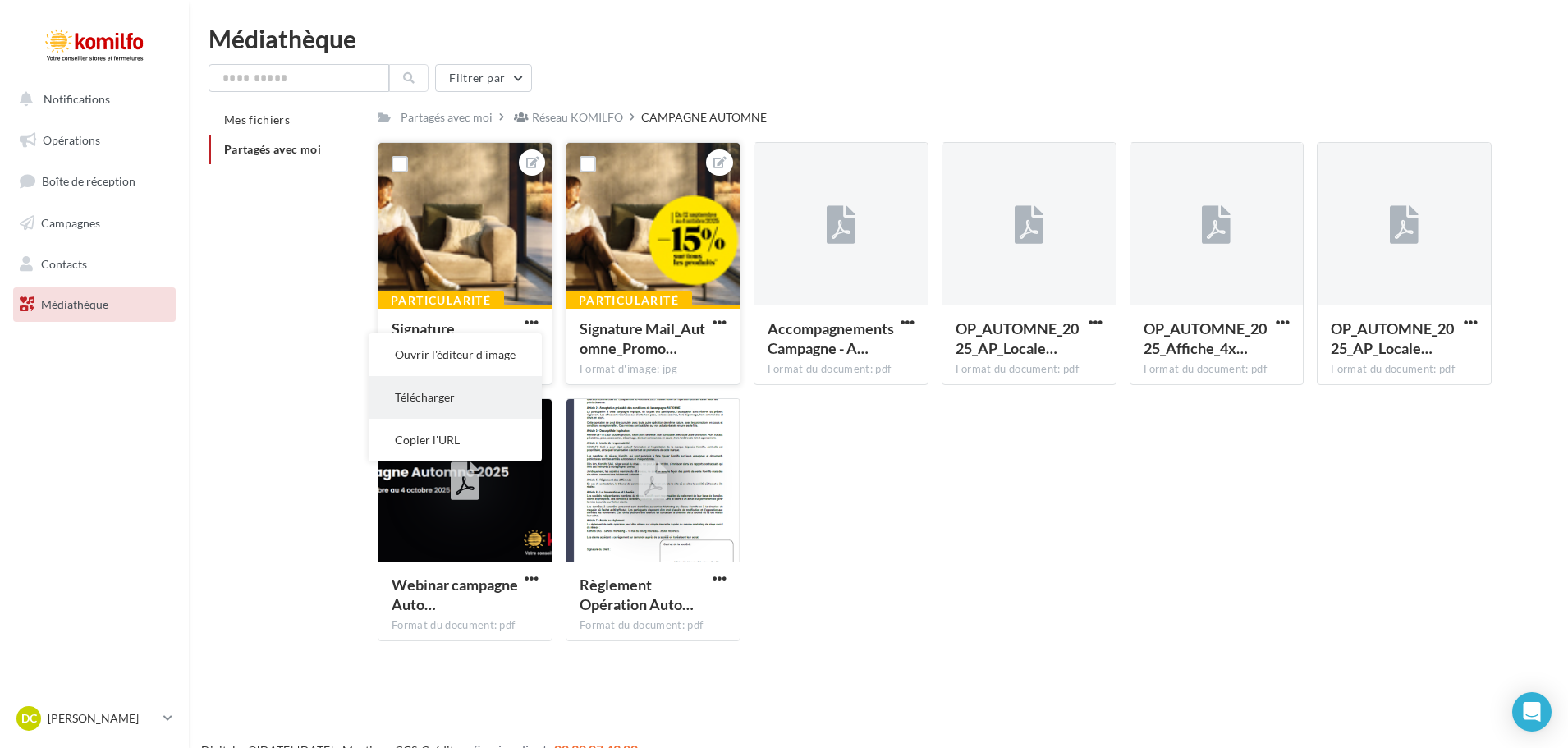
click at [457, 404] on button "Télécharger" at bounding box center [455, 397] width 174 height 43
